Goal: Communication & Community: Answer question/provide support

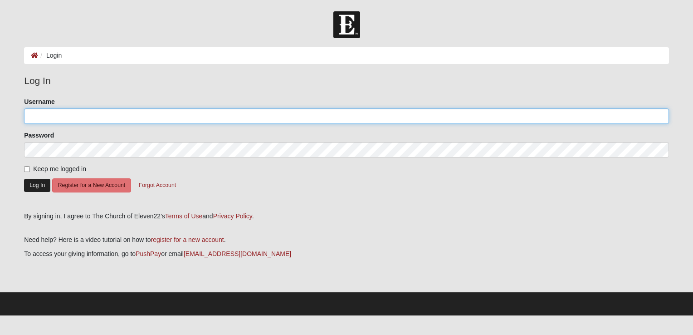
type input "[EMAIL_ADDRESS][DOMAIN_NAME]"
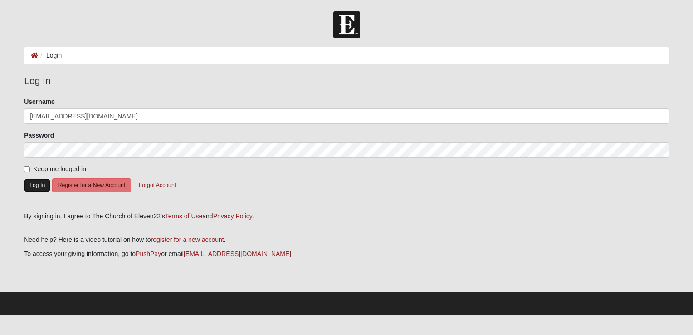
click at [40, 184] on button "Log In" at bounding box center [37, 185] width 26 height 13
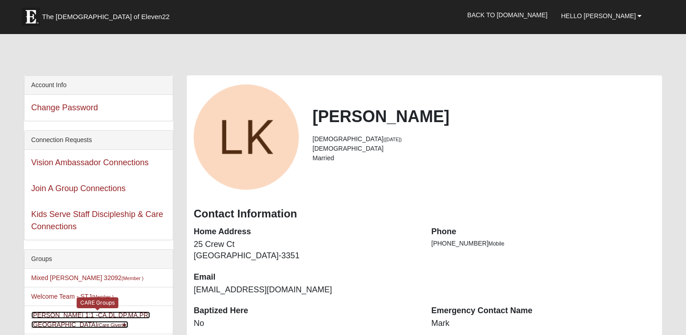
click at [58, 312] on link "[PERSON_NAME] 1:1 -CA,DL,DP,MA,PR,SC (Care Giver )" at bounding box center [90, 319] width 119 height 17
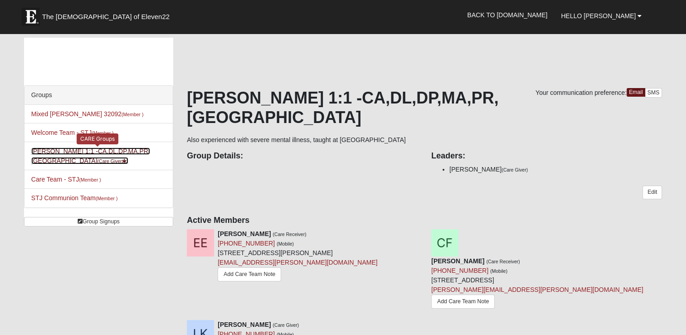
click at [43, 148] on link "[PERSON_NAME] 1:1 -CA,DL,DP,MA,PR,SC (Care Giver )" at bounding box center [90, 155] width 119 height 17
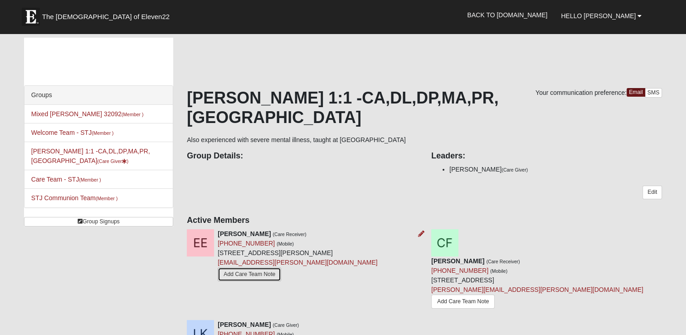
click at [253, 267] on link "Add Care Team Note" at bounding box center [249, 274] width 63 height 14
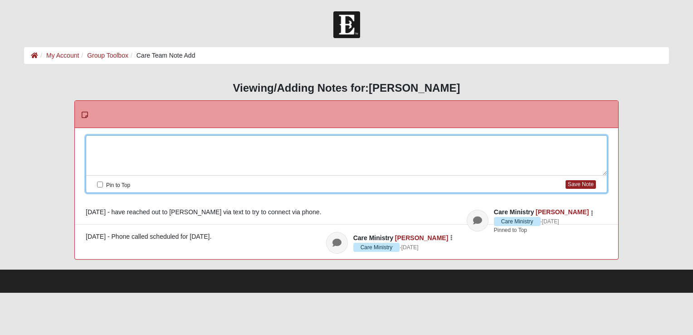
click at [101, 137] on div at bounding box center [346, 156] width 521 height 40
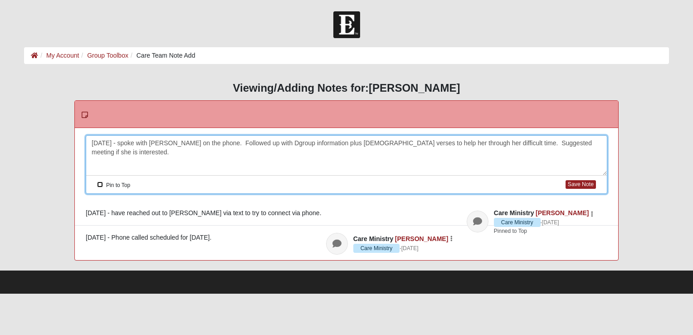
click at [100, 185] on input "Pin to Top" at bounding box center [100, 184] width 6 height 6
click at [586, 181] on button "Save Note" at bounding box center [580, 184] width 30 height 9
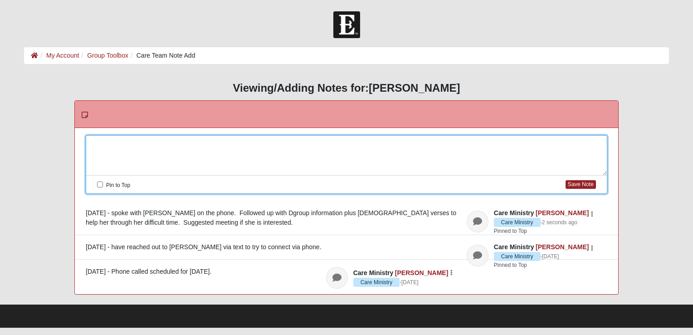
click at [93, 144] on div at bounding box center [346, 156] width 521 height 40
click at [100, 184] on input "Pin to Top" at bounding box center [100, 184] width 6 height 6
click at [577, 183] on button "Save Note" at bounding box center [580, 184] width 30 height 9
checkbox input "false"
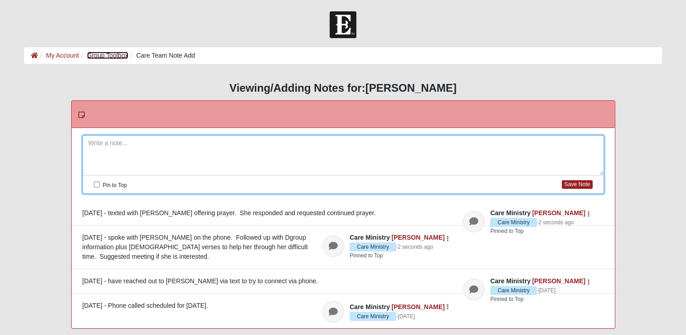
click at [121, 54] on link "Group Toolbox" at bounding box center [107, 55] width 41 height 7
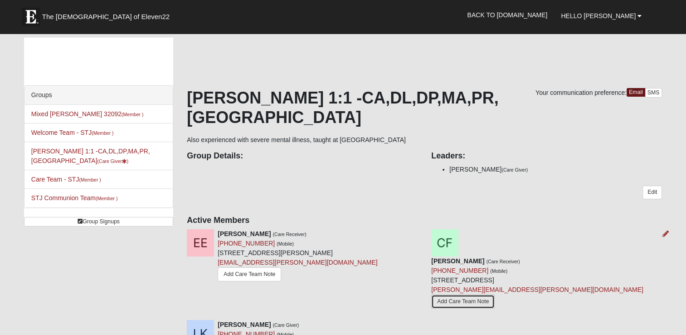
click at [475, 294] on link "Add Care Team Note" at bounding box center [462, 301] width 63 height 14
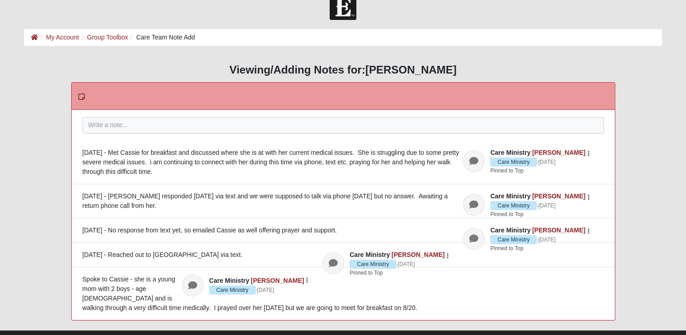
scroll to position [36, 0]
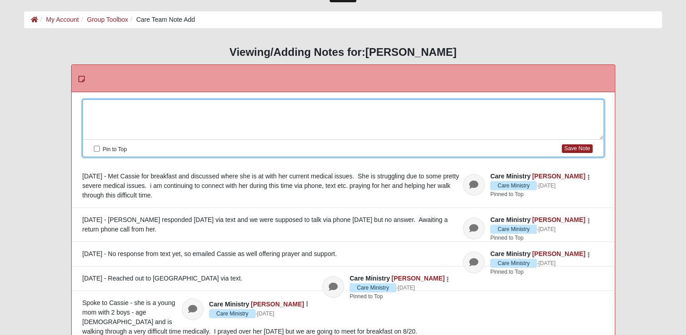
click at [91, 105] on div at bounding box center [343, 120] width 521 height 40
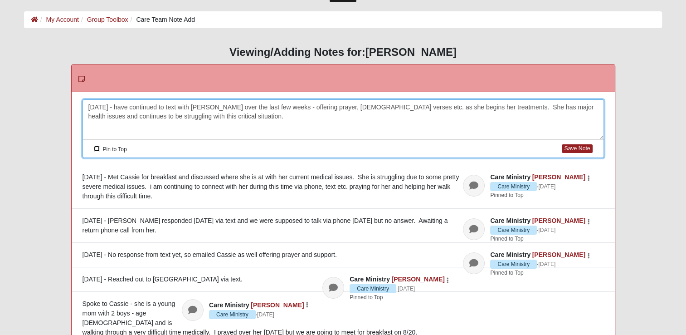
click at [94, 150] on input "Pin to Top" at bounding box center [97, 149] width 6 height 6
click at [588, 148] on button "Save Note" at bounding box center [577, 148] width 30 height 9
checkbox input "false"
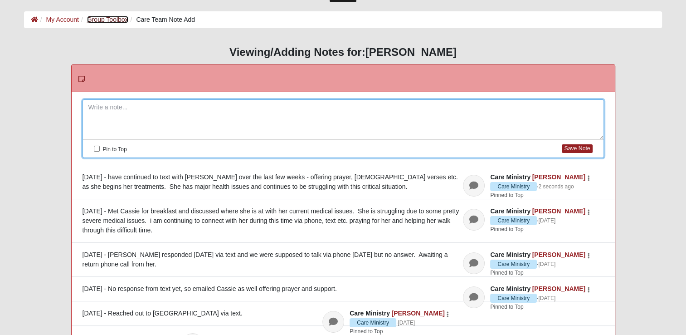
click at [102, 22] on link "Group Toolbox" at bounding box center [107, 19] width 41 height 7
